Goal: Task Accomplishment & Management: Manage account settings

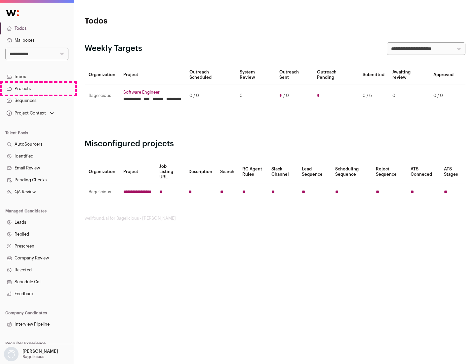
click at [37, 88] on link "Projects" at bounding box center [37, 89] width 74 height 12
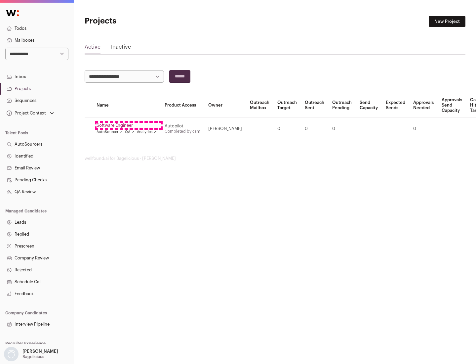
click at [129, 125] on link "Software Engineer" at bounding box center [127, 125] width 60 height 5
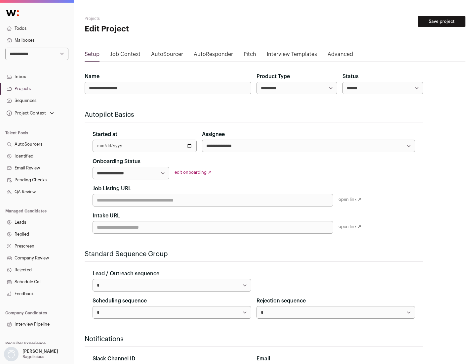
click at [442, 21] on button "Save project" at bounding box center [442, 21] width 48 height 11
